Goal: Transaction & Acquisition: Purchase product/service

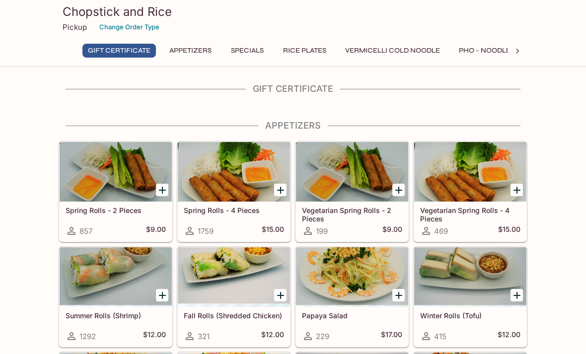
click at [281, 187] on icon "Add Spring Rolls - 4 Pieces" at bounding box center [280, 190] width 7 height 7
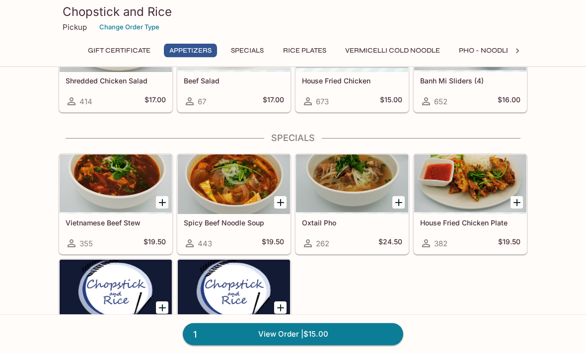
scroll to position [341, 0]
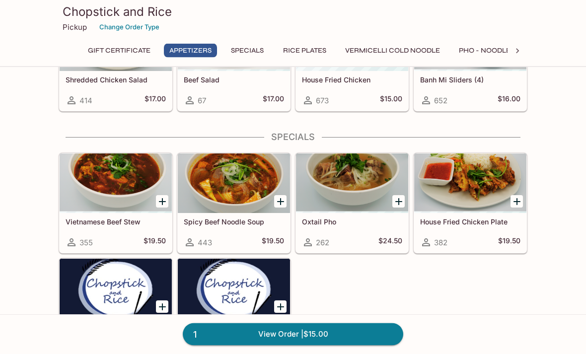
click at [517, 204] on icon "Add House Fried Chicken Plate" at bounding box center [516, 202] width 7 height 7
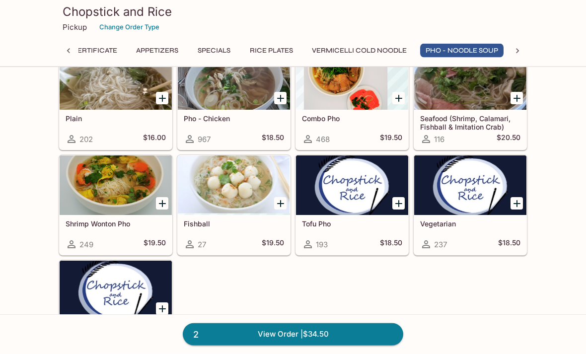
scroll to position [1397, 0]
click at [121, 189] on div at bounding box center [116, 185] width 112 height 60
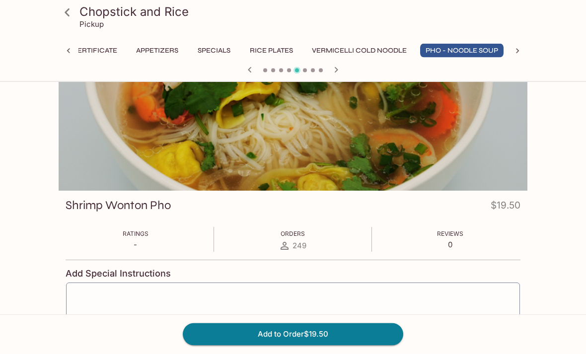
scroll to position [27, 0]
click at [287, 345] on button "Add to Order $19.50" at bounding box center [293, 334] width 220 height 22
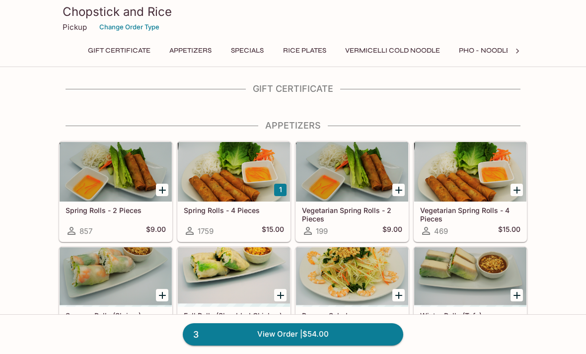
click at [293, 345] on link "3 View Order | $54.00" at bounding box center [293, 334] width 220 height 22
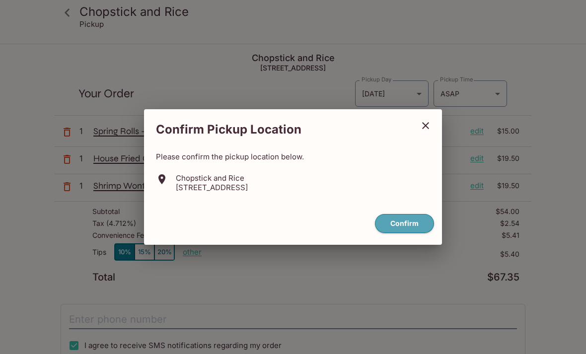
click at [405, 233] on button "Confirm" at bounding box center [404, 223] width 59 height 19
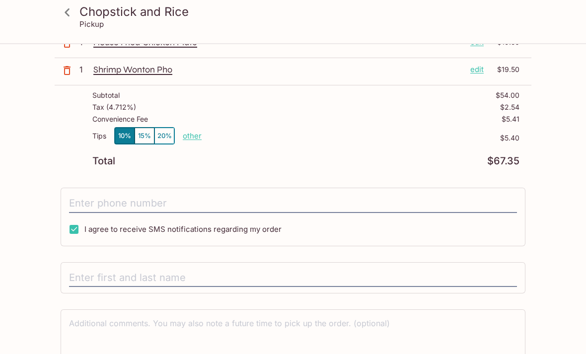
scroll to position [132, 0]
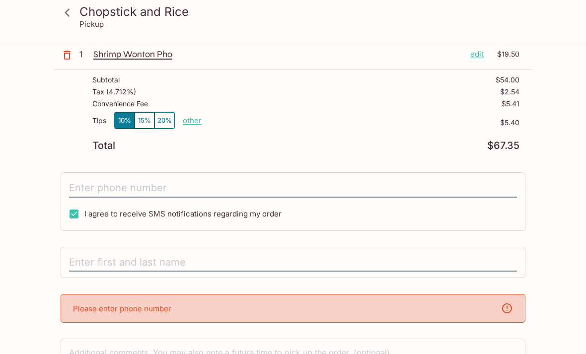
click at [93, 183] on input "tel" at bounding box center [293, 188] width 448 height 19
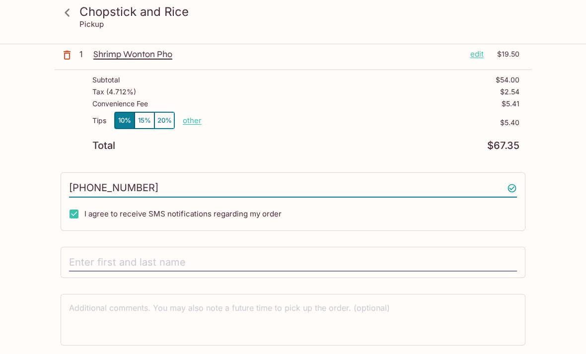
type input "[PHONE_NUMBER]"
click at [80, 261] on input "text" at bounding box center [293, 262] width 448 height 19
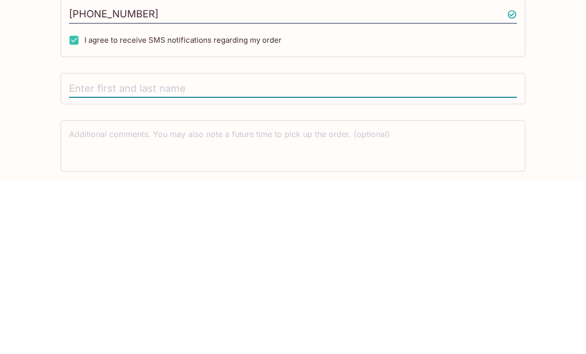
type input "[PERSON_NAME]"
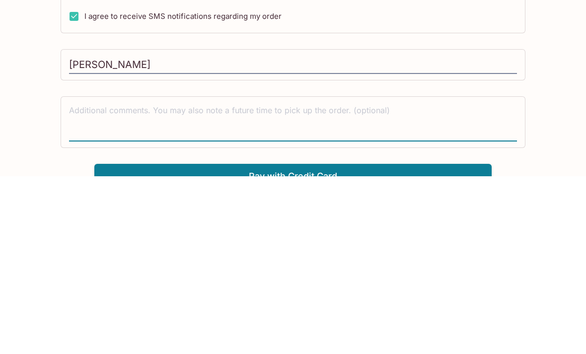
scroll to position [163, 0]
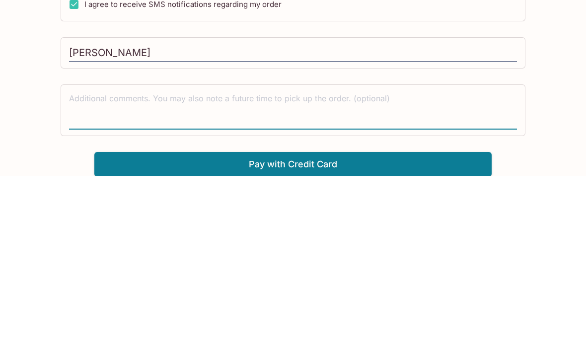
click at [305, 330] on button "Pay with Credit Card" at bounding box center [292, 342] width 397 height 25
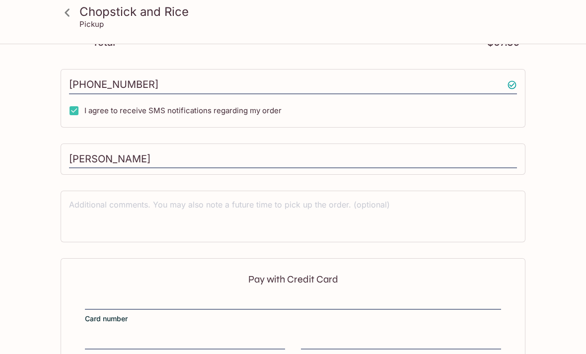
scroll to position [280, 0]
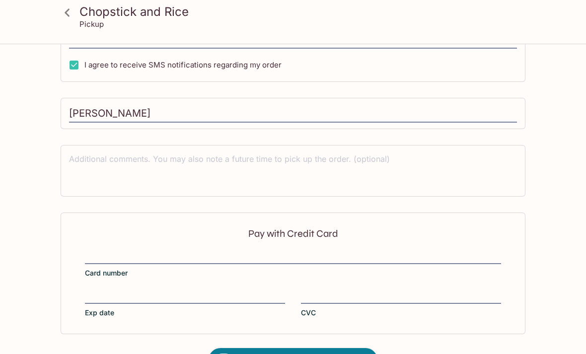
click at [102, 251] on div at bounding box center [293, 256] width 416 height 11
click at [102, 251] on input "Card number" at bounding box center [293, 251] width 416 height 0
click at [84, 256] on div "Pay with Credit Card Card number Exp date CVC" at bounding box center [293, 272] width 465 height 121
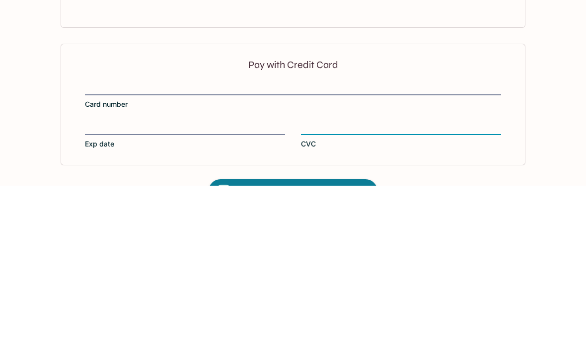
scroll to position [312, 0]
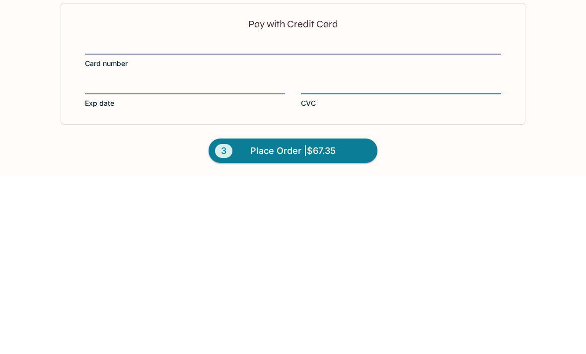
click at [283, 321] on span "Place Order | $67.35" at bounding box center [292, 329] width 85 height 16
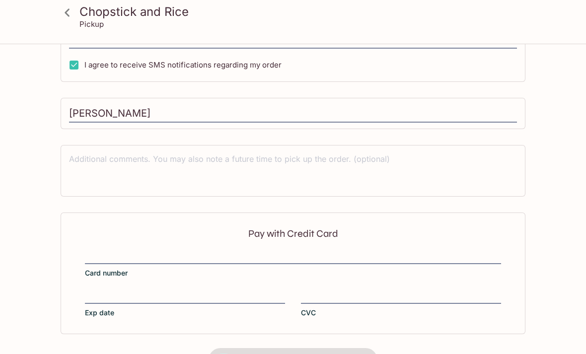
scroll to position [0, 0]
